Goal: Task Accomplishment & Management: Manage account settings

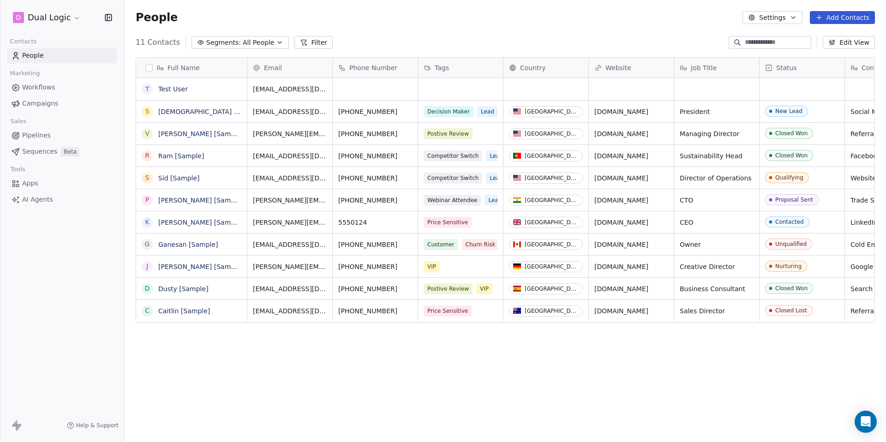
scroll to position [389, 761]
click at [789, 14] on button "Settings" at bounding box center [772, 17] width 60 height 13
click at [789, 14] on html "D Dual Logic Contacts People Marketing Workflows Campaigns Sales Pipelines Sequ…" at bounding box center [443, 221] width 886 height 442
click at [63, 19] on html "D Dual Logic Contacts People Marketing Workflows Campaigns Sales Pipelines Sequ…" at bounding box center [443, 221] width 886 height 442
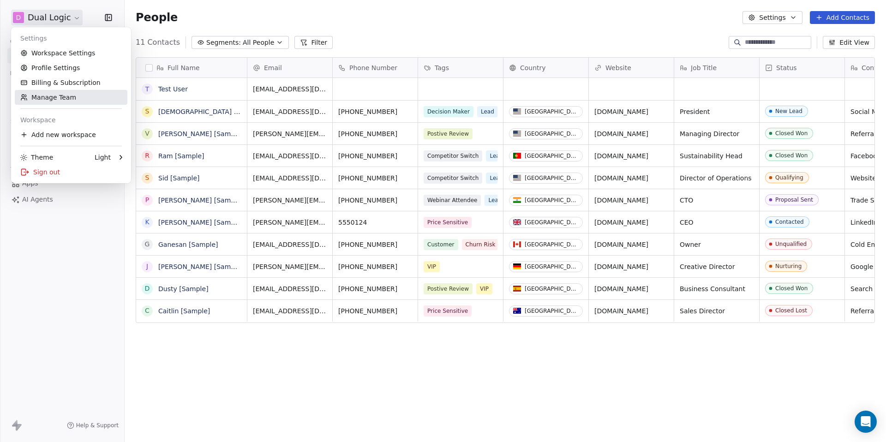
click at [45, 104] on link "Manage Team" at bounding box center [71, 97] width 113 height 15
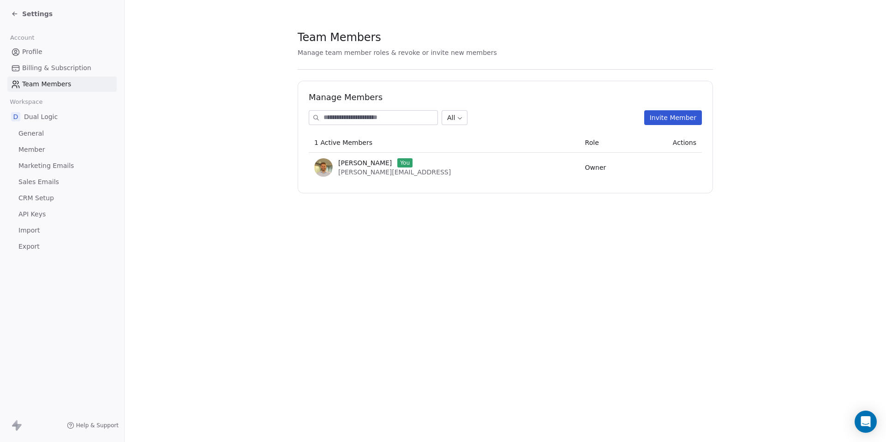
click at [346, 119] on input at bounding box center [380, 118] width 114 height 14
click at [675, 116] on button "Invite Member" at bounding box center [673, 117] width 58 height 15
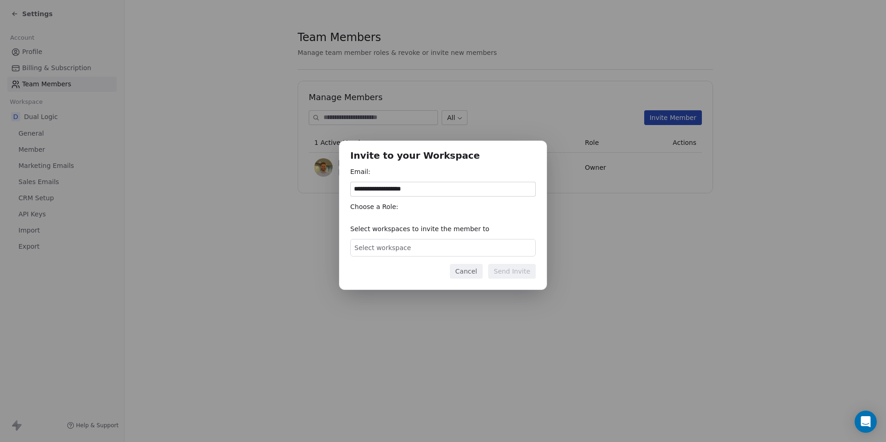
type input "**********"
click at [406, 245] on span "Select workspace" at bounding box center [382, 247] width 57 height 9
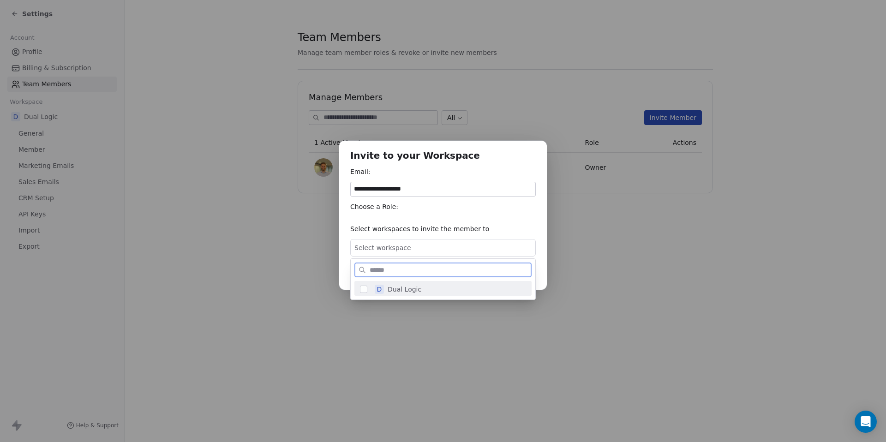
drag, startPoint x: 395, startPoint y: 287, endPoint x: 404, endPoint y: 281, distance: 11.2
click at [395, 288] on span "Dual Logic" at bounding box center [405, 289] width 34 height 9
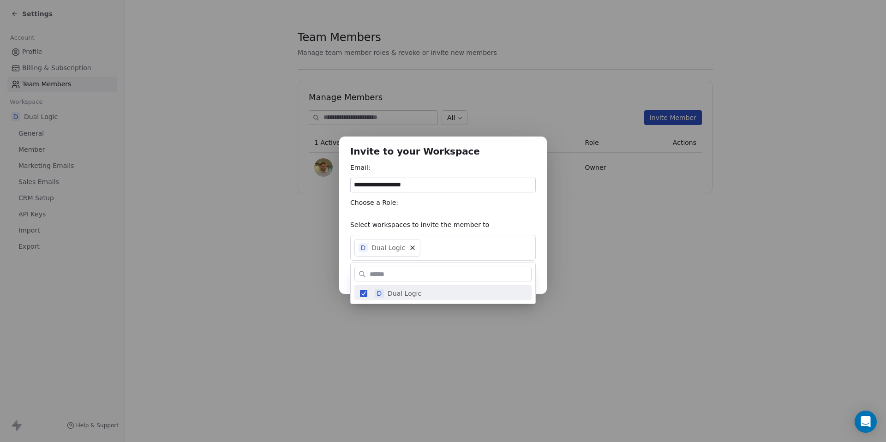
click at [426, 233] on div "**********" at bounding box center [443, 221] width 886 height 199
click at [511, 277] on button "Send Invite" at bounding box center [512, 275] width 48 height 15
